Goal: Task Accomplishment & Management: Use online tool/utility

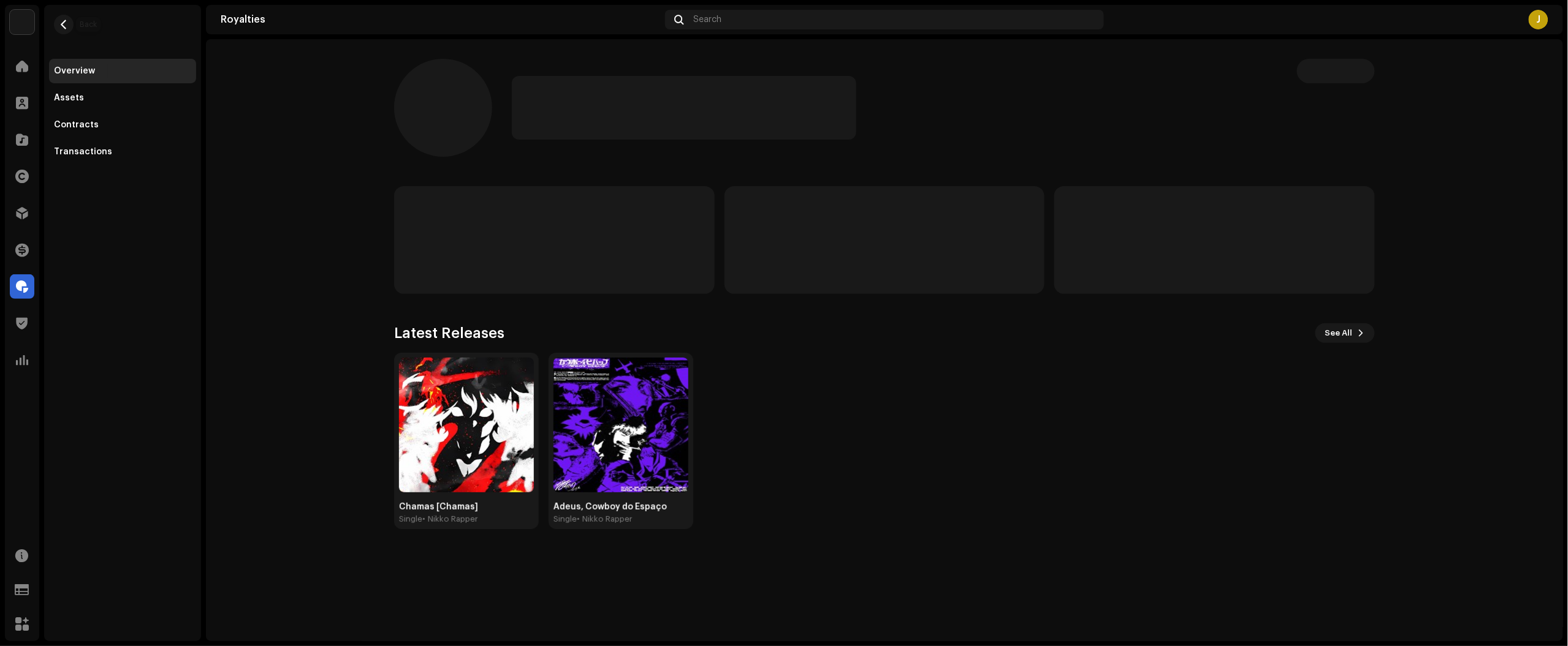
drag, startPoint x: 68, startPoint y: 23, endPoint x: 103, endPoint y: 38, distance: 38.1
click at [67, 23] on span "button" at bounding box center [64, 25] width 9 height 10
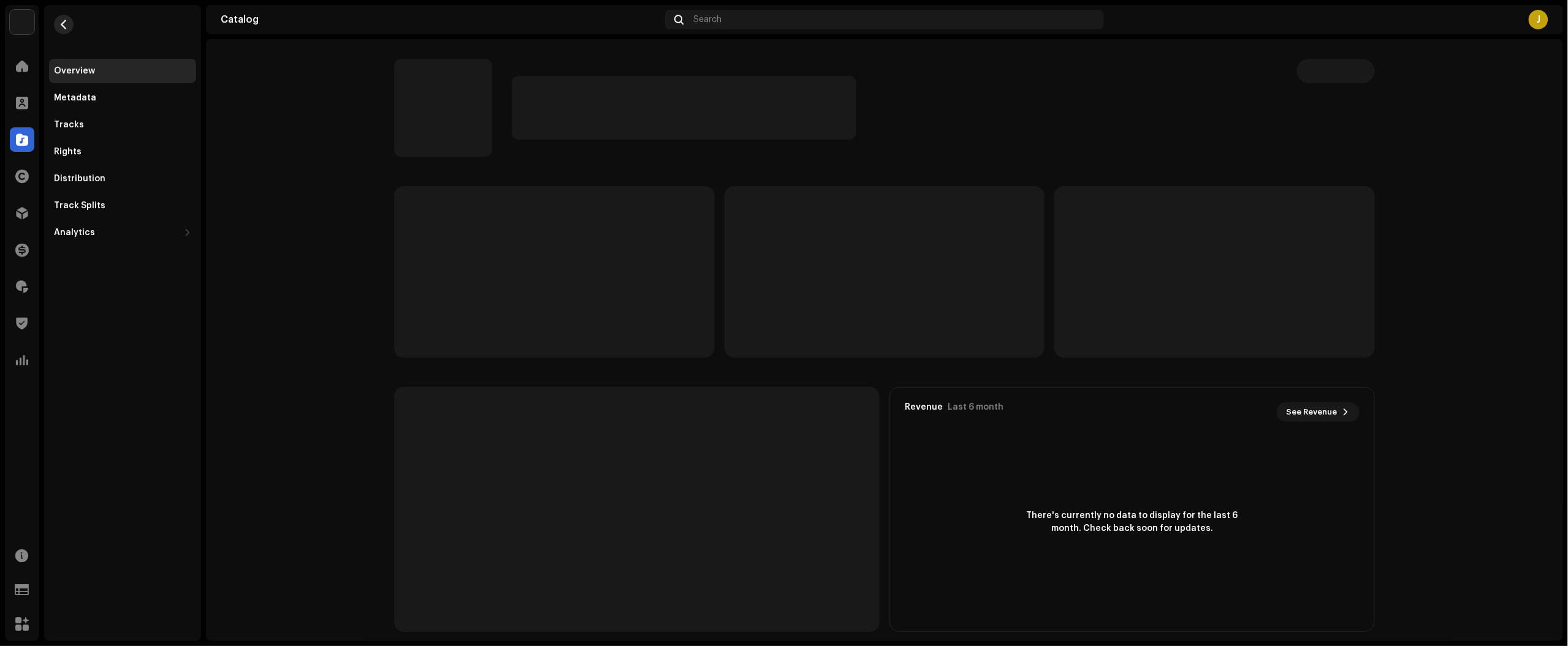
click at [68, 28] on button "button" at bounding box center [64, 25] width 20 height 20
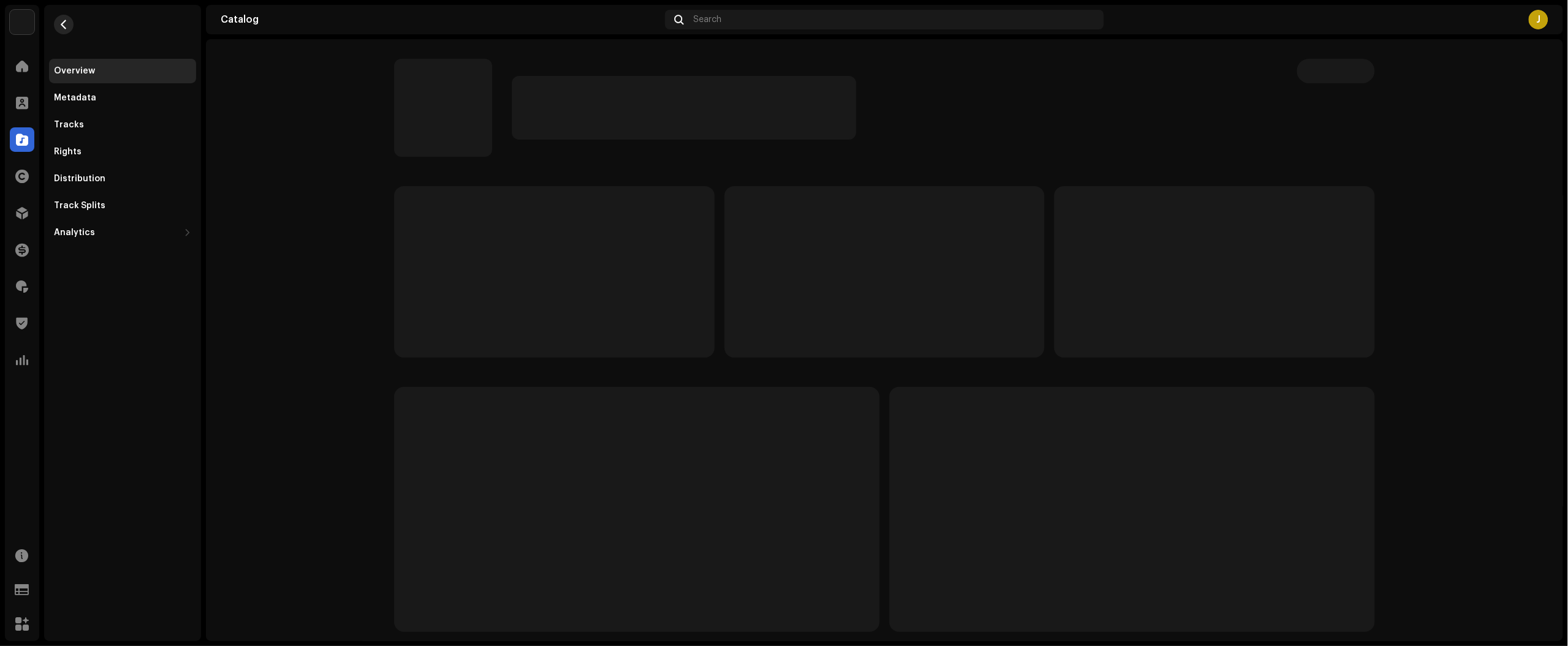
click at [63, 32] on button "button" at bounding box center [64, 25] width 20 height 20
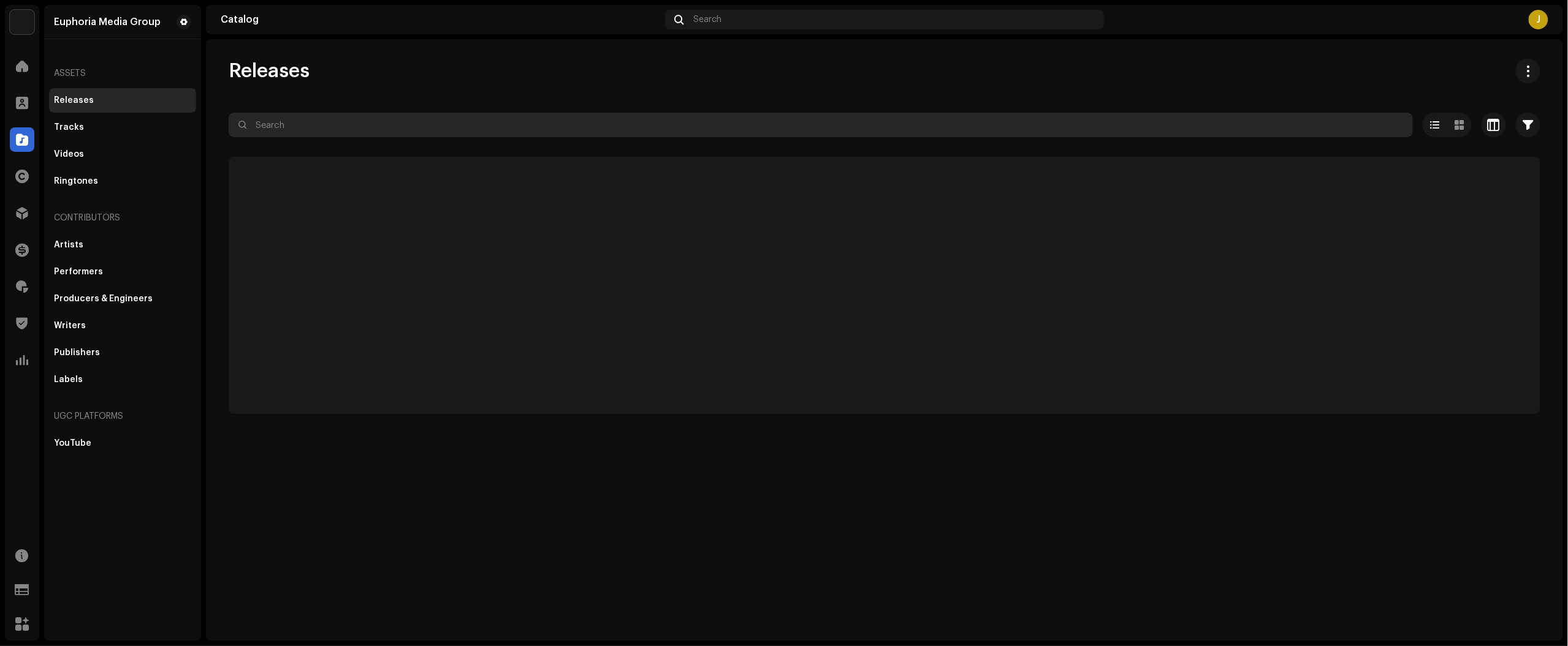
click at [378, 127] on input "text" at bounding box center [820, 124] width 1184 height 24
paste input "7900279417581"
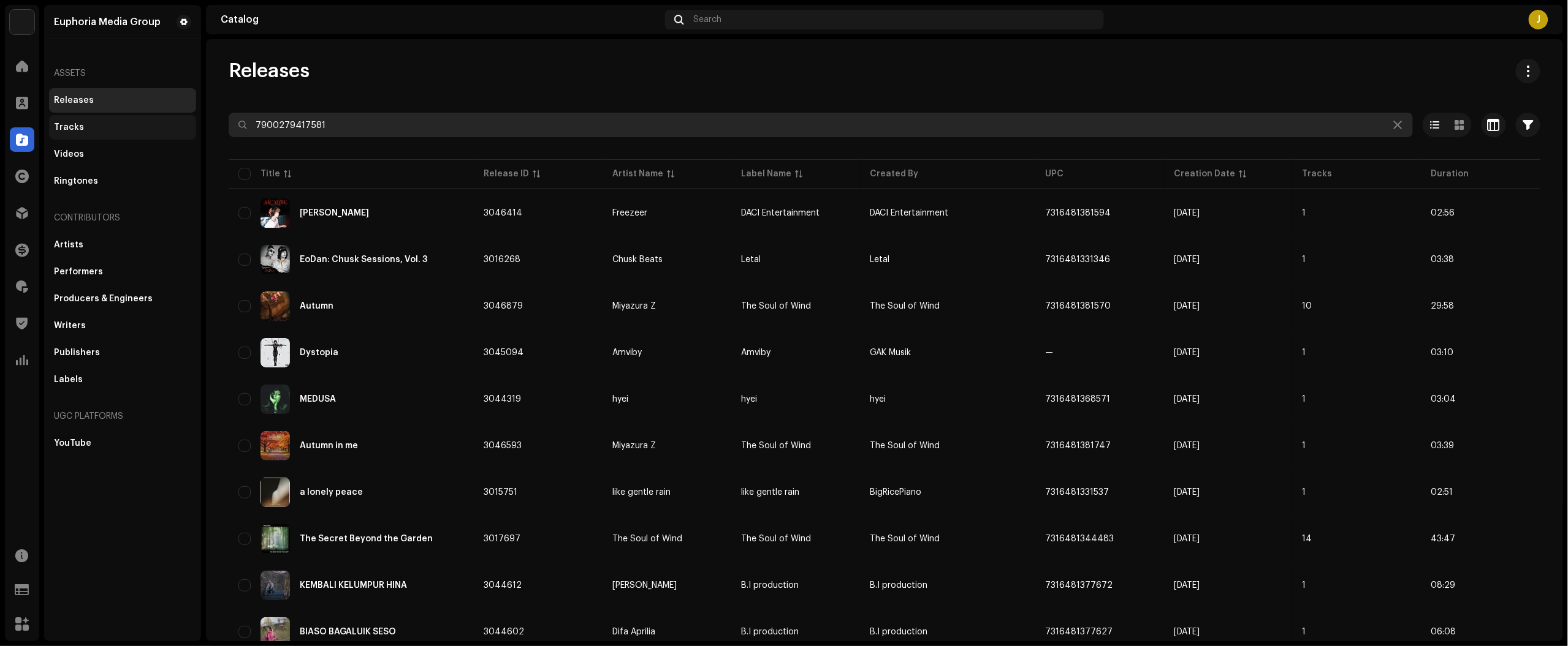
drag, startPoint x: 379, startPoint y: 130, endPoint x: 121, endPoint y: 121, distance: 258.2
click at [144, 118] on div "Euphoria Media Group Home Clients Catalog Rights Distribution Finance Royalties…" at bounding box center [784, 323] width 1568 height 646
type input "7900279417581"
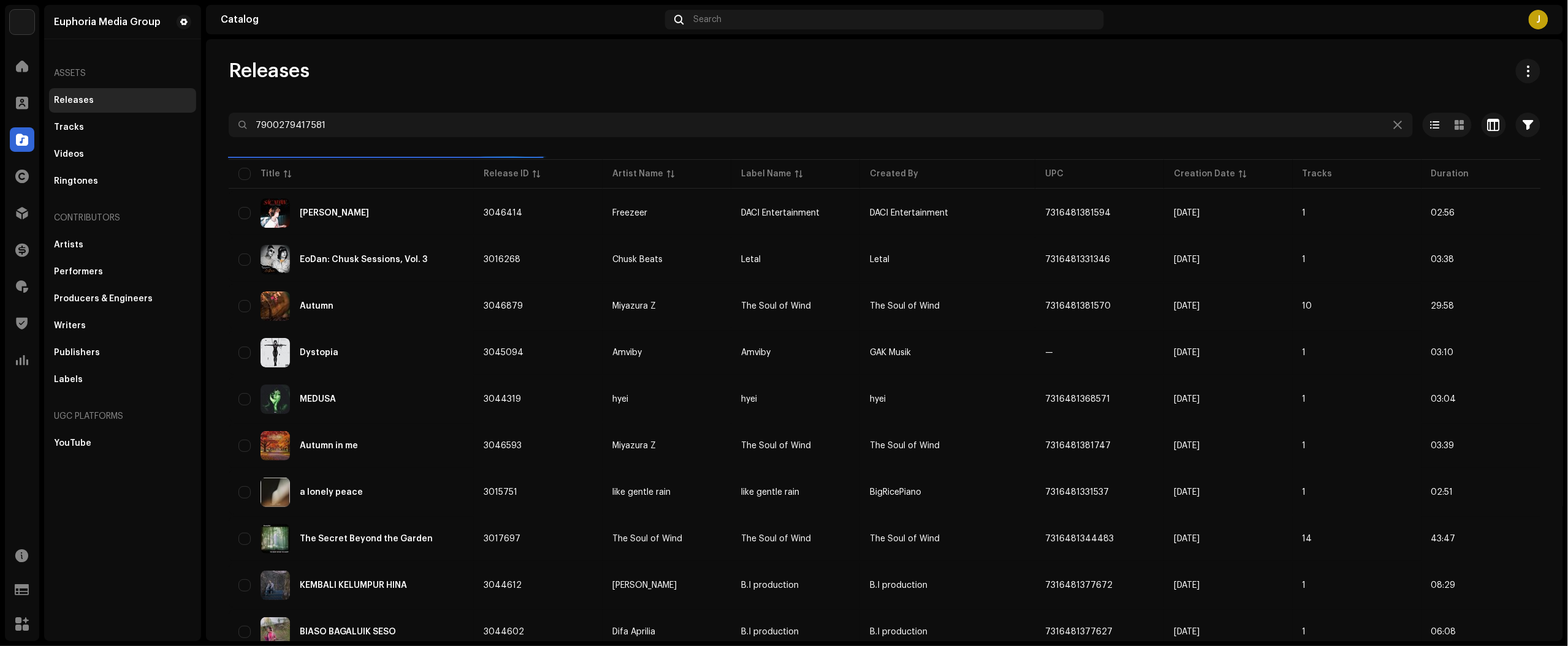
click at [421, 77] on div "Releases" at bounding box center [884, 71] width 1312 height 24
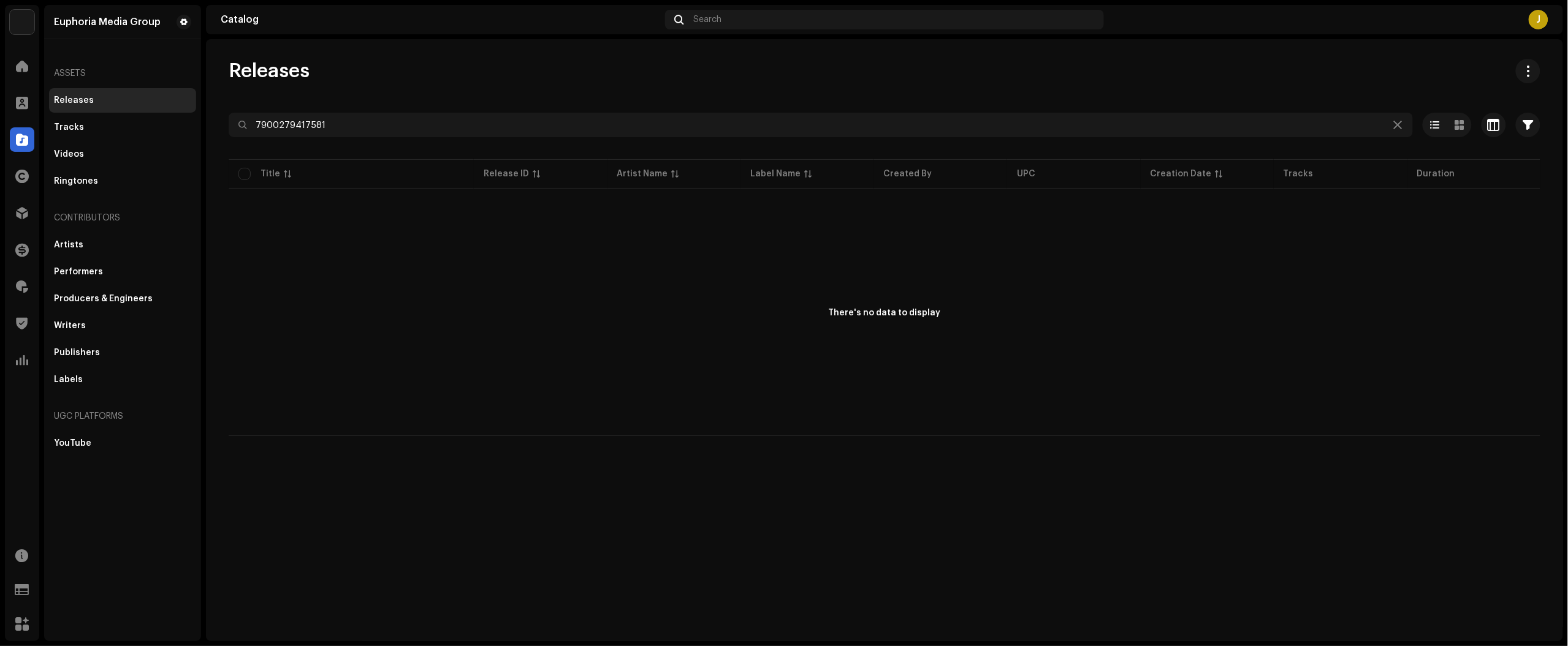
click at [1463, 76] on div "Releases" at bounding box center [884, 71] width 1312 height 24
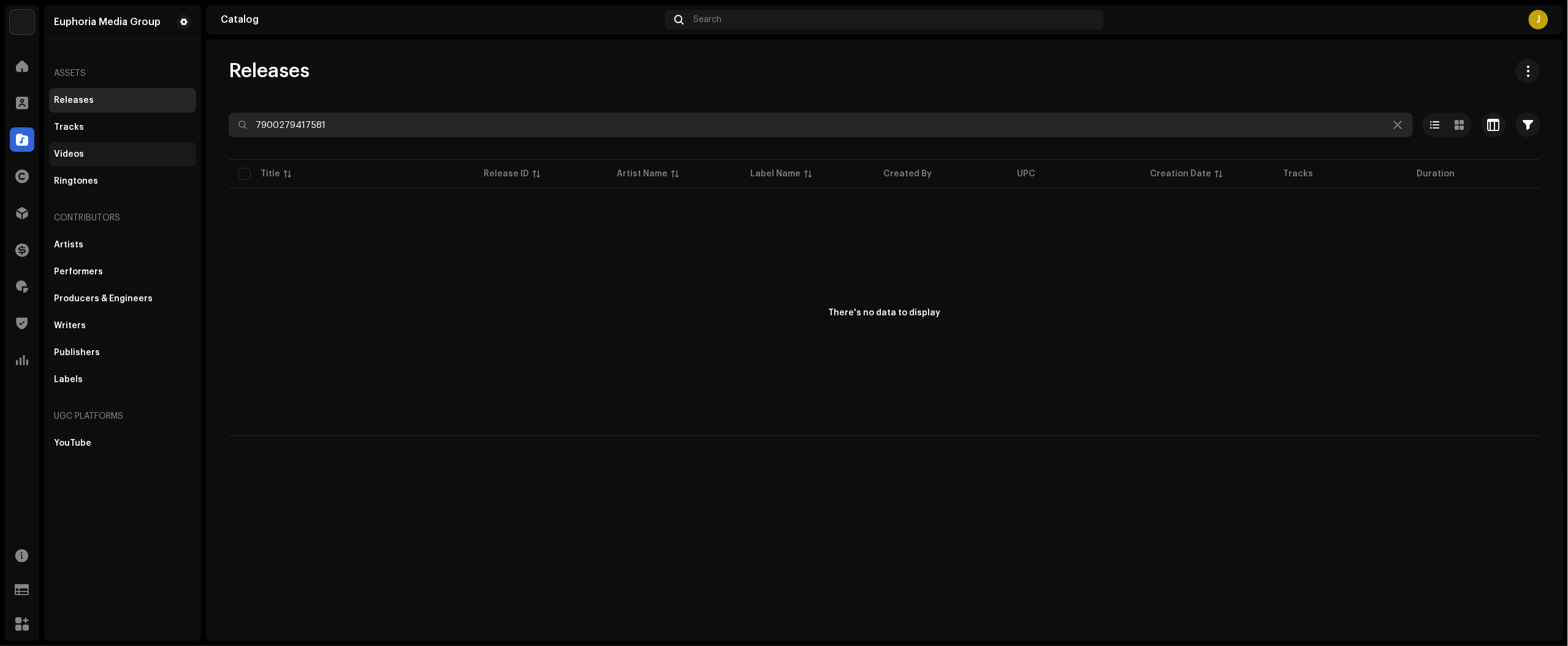
drag, startPoint x: 480, startPoint y: 126, endPoint x: 154, endPoint y: 150, distance: 326.9
click at [166, 148] on div "Euphoria Media Group Home Clients Catalog Rights Distribution Finance Royalties…" at bounding box center [784, 323] width 1568 height 646
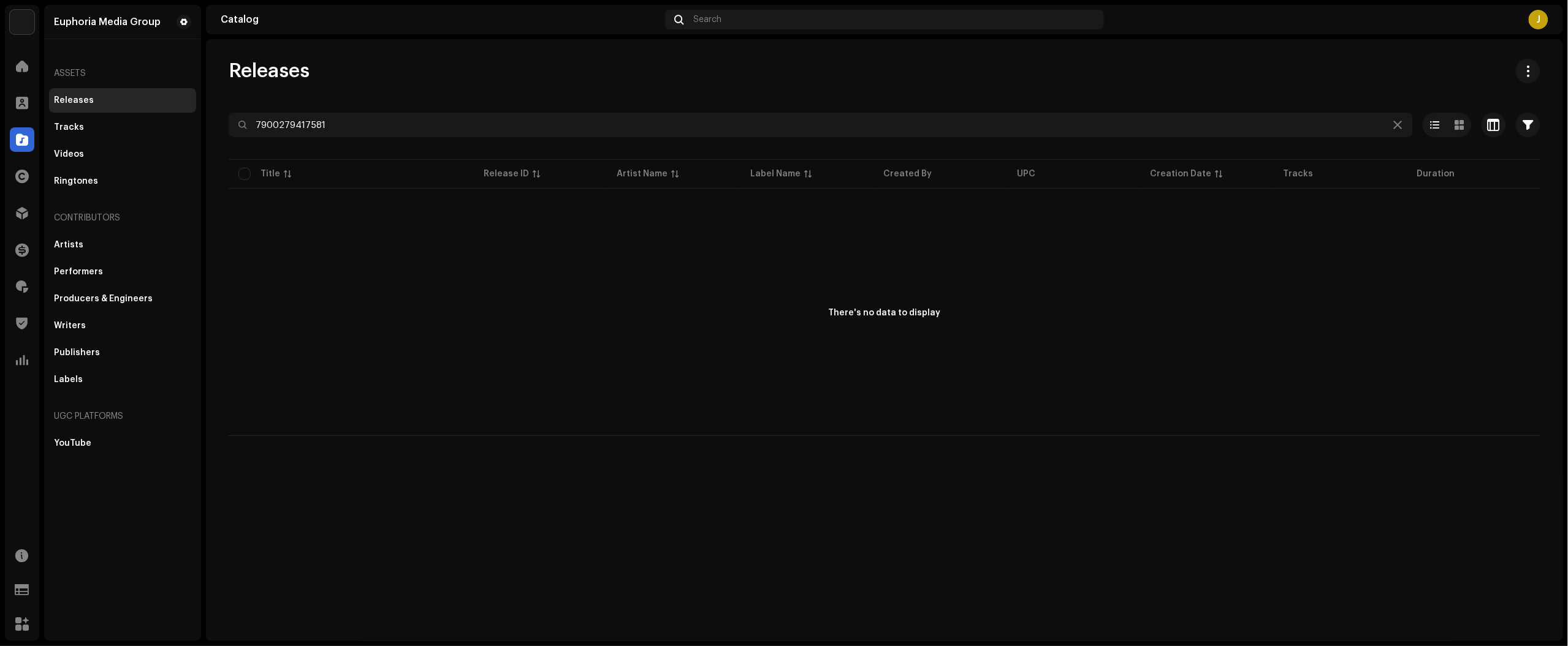
click at [436, 313] on div "There's no data to display" at bounding box center [884, 313] width 1312 height 245
click at [1450, 310] on div "There's no data to display" at bounding box center [884, 313] width 1312 height 245
click at [8, 288] on div "Royalties" at bounding box center [22, 286] width 34 height 34
click at [24, 288] on span at bounding box center [22, 287] width 12 height 10
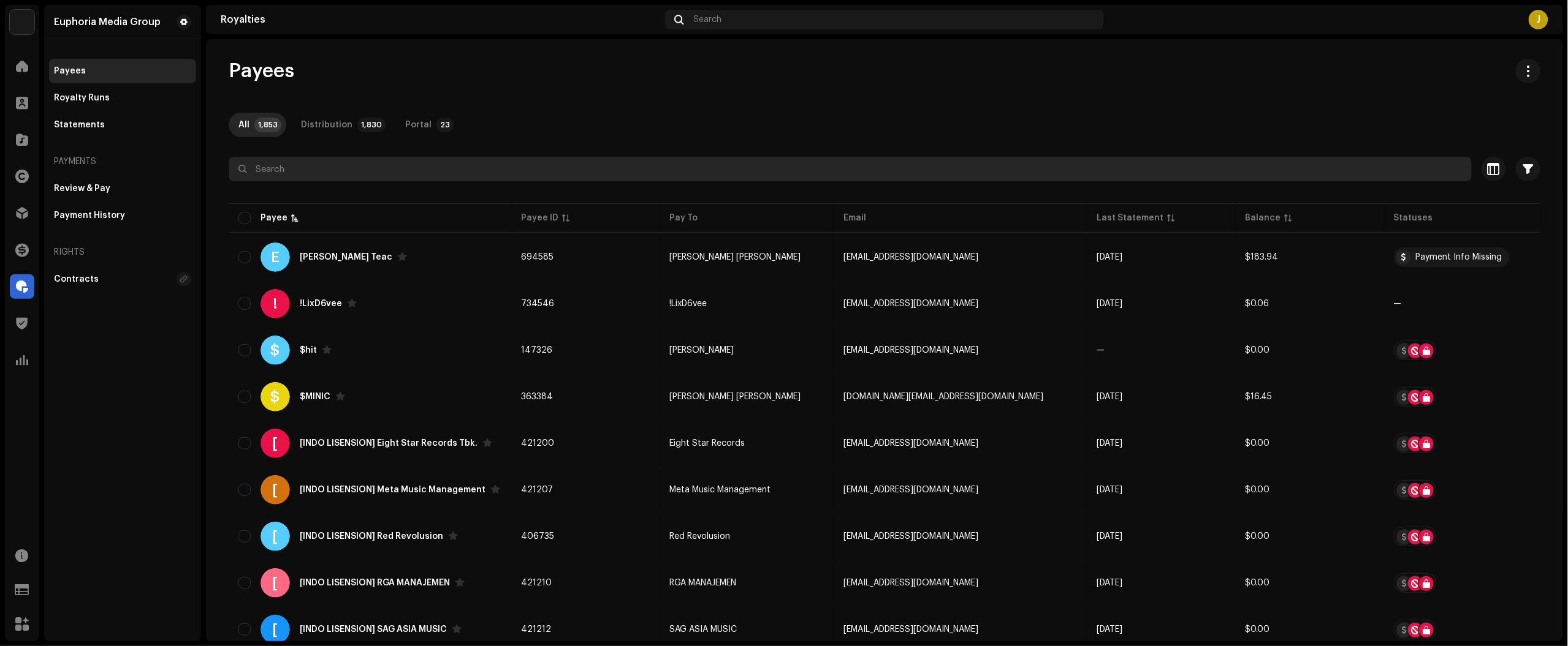
click at [362, 160] on input "text" at bounding box center [849, 168] width 1243 height 24
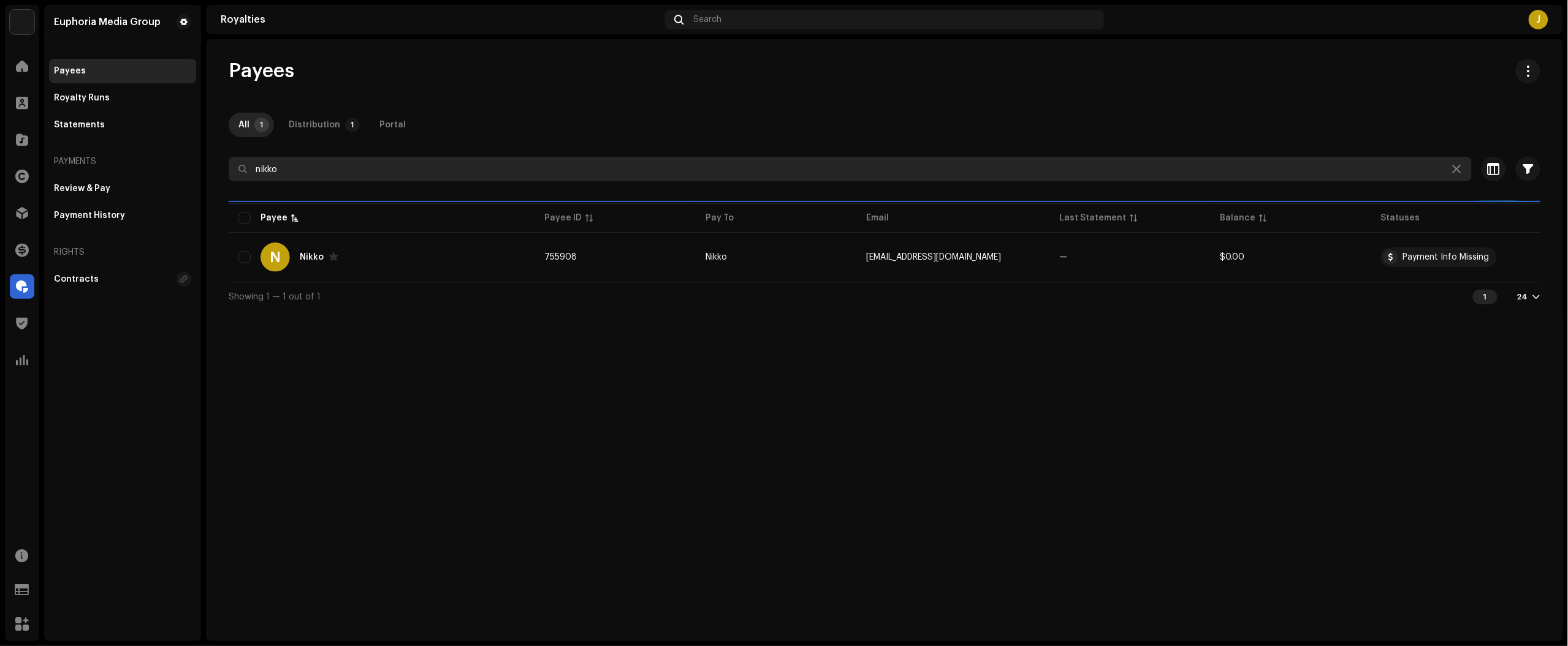
type input "nikko"
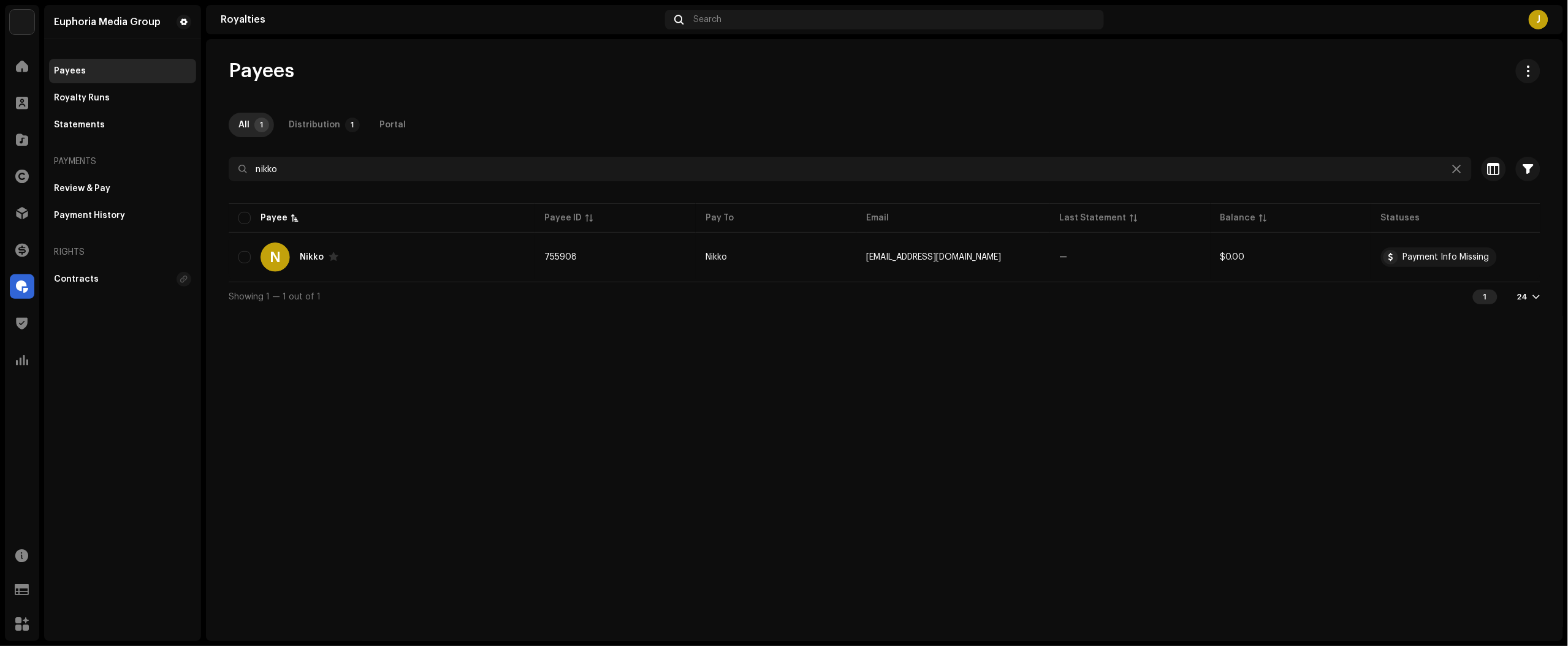
click at [1448, 105] on div "Payees All 1 Distribution 1 Portal nikko Selected 0 Select all 1 Options Filter…" at bounding box center [884, 185] width 1351 height 252
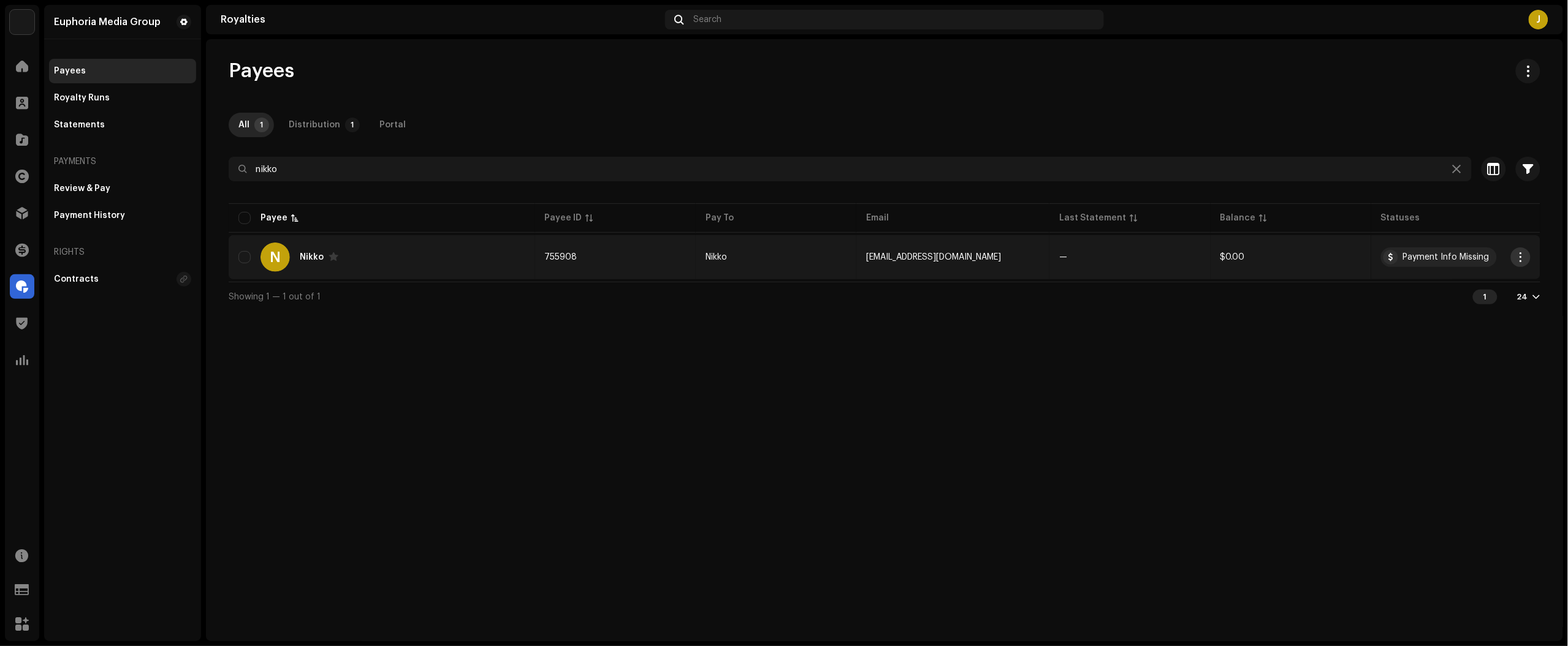
click at [1526, 252] on button "button" at bounding box center [1521, 257] width 20 height 20
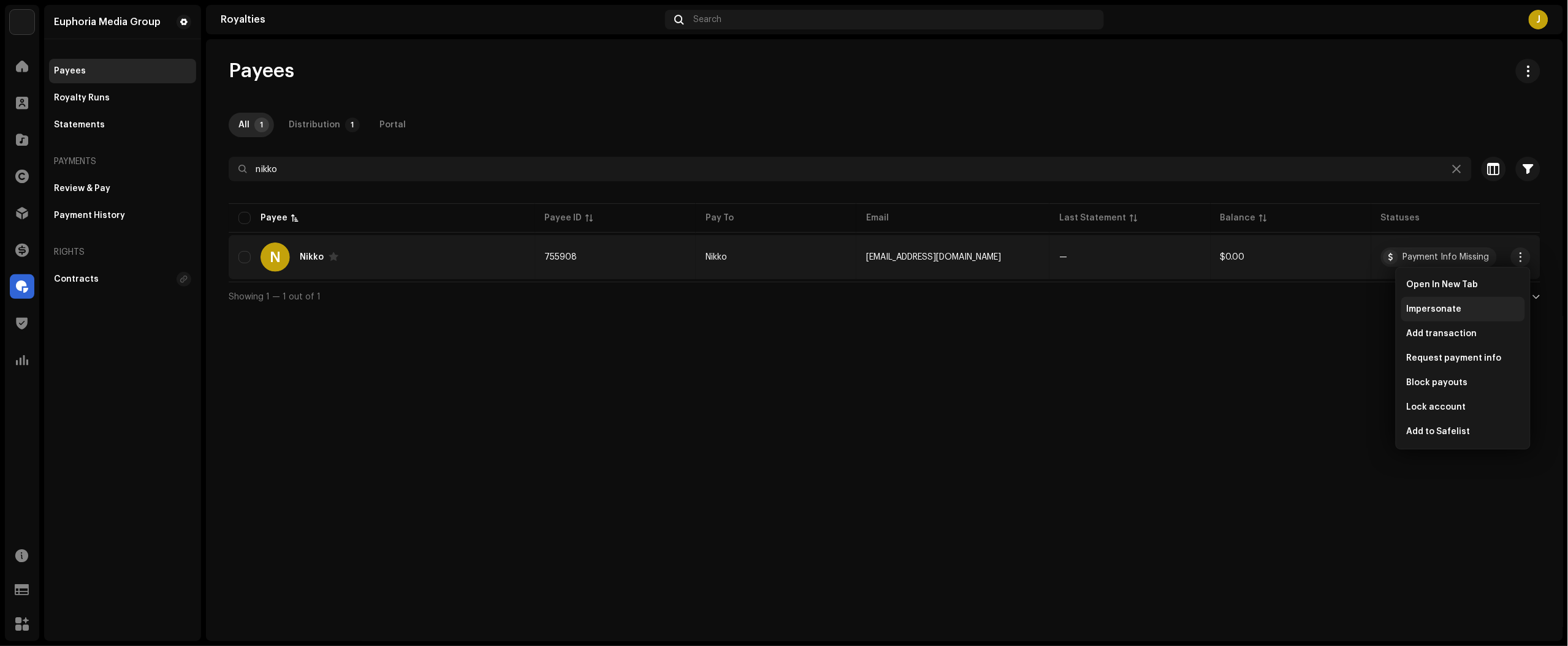
click at [1468, 307] on div "Impersonate" at bounding box center [1462, 310] width 114 height 10
